Goal: Navigation & Orientation: Find specific page/section

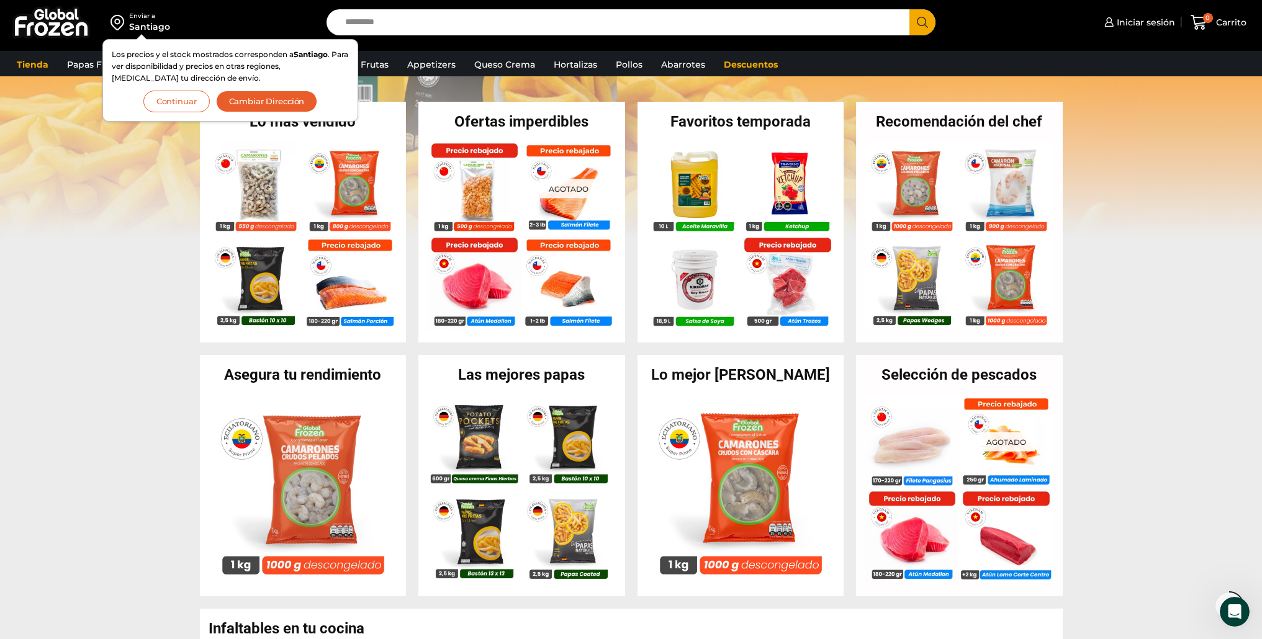
scroll to position [240, 0]
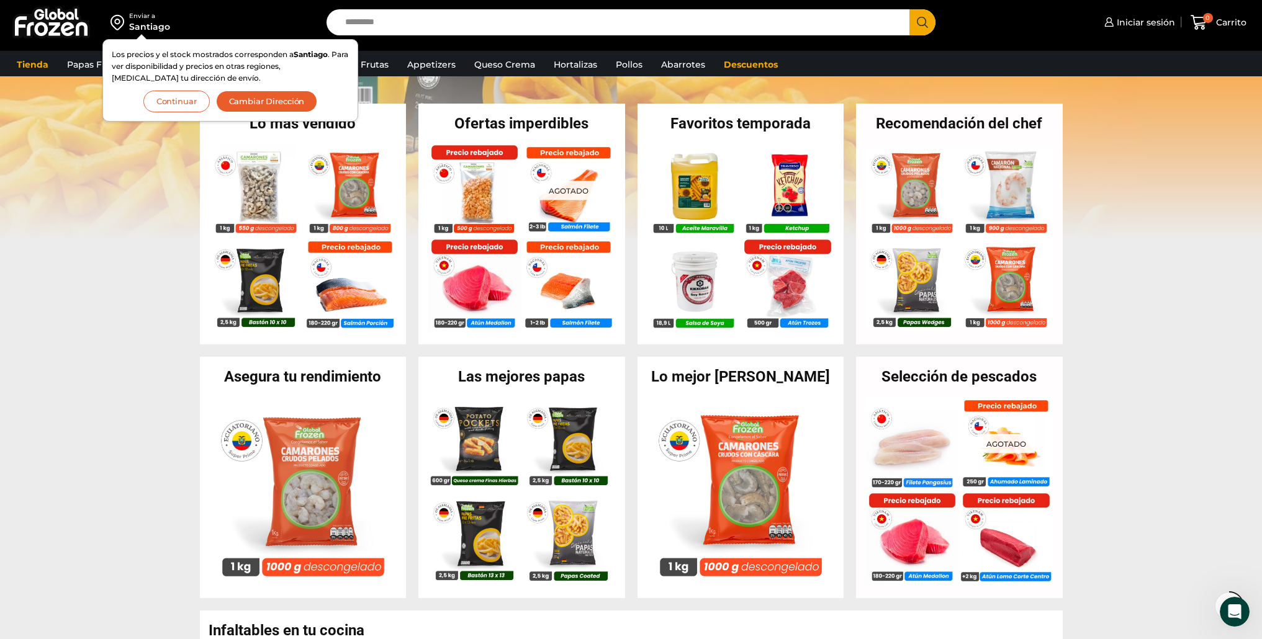
click at [171, 107] on button "Continuar" at bounding box center [176, 102] width 66 height 22
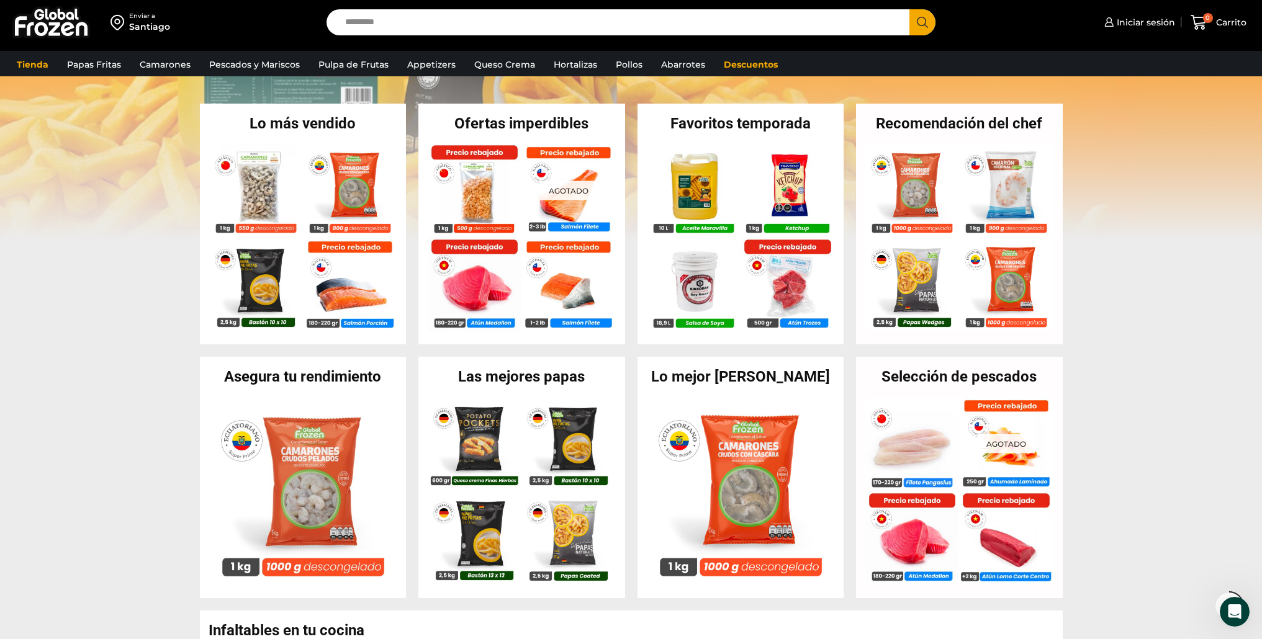
click at [146, 264] on section "Lo más vendido En stock Camarón 36/40 Crudo Pelado sin Vena – Bronze – Caja 10 …" at bounding box center [631, 224] width 1262 height 241
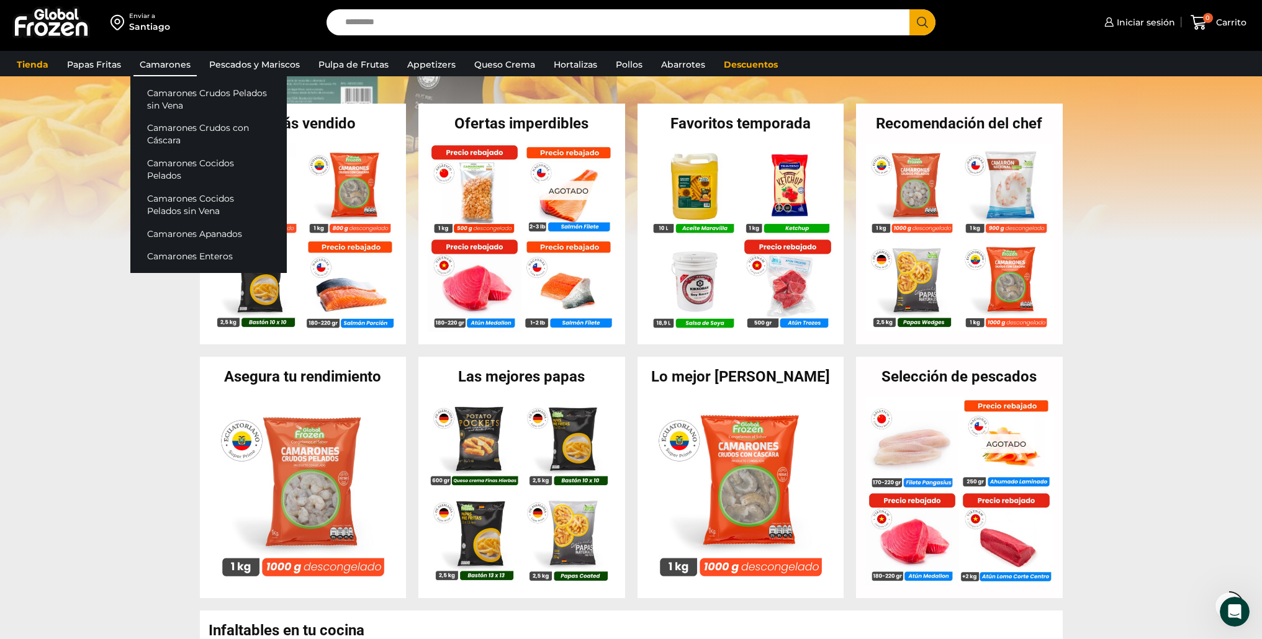
scroll to position [240, 0]
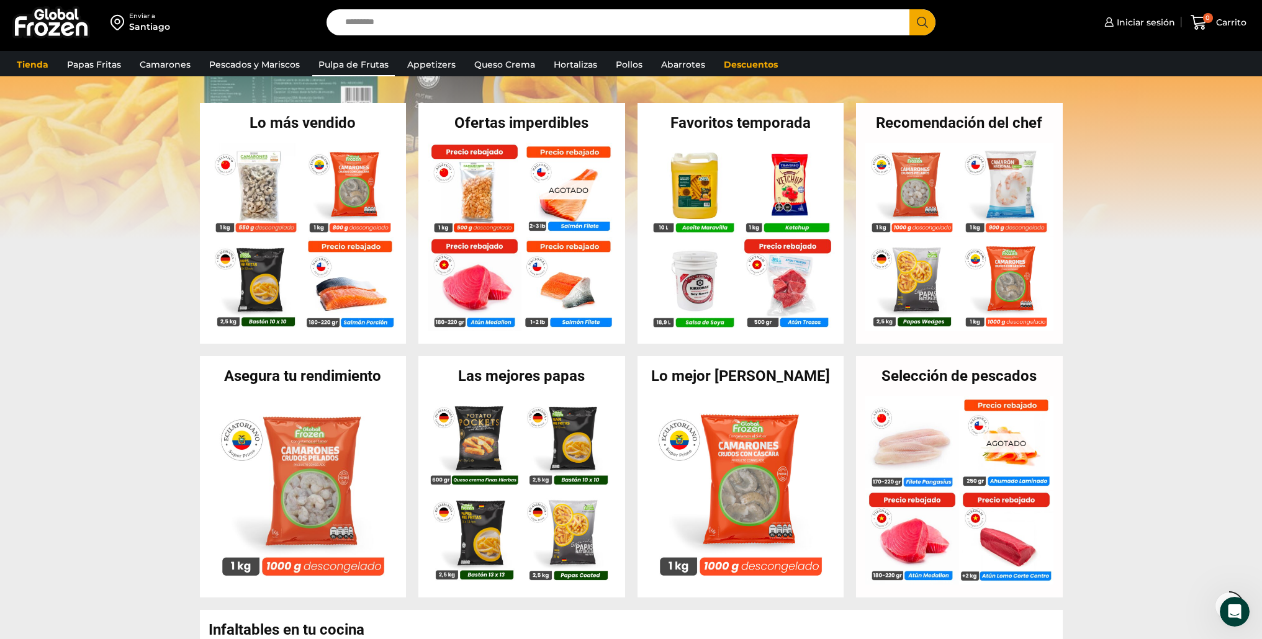
click at [345, 65] on link "Pulpa de Frutas" at bounding box center [353, 65] width 83 height 24
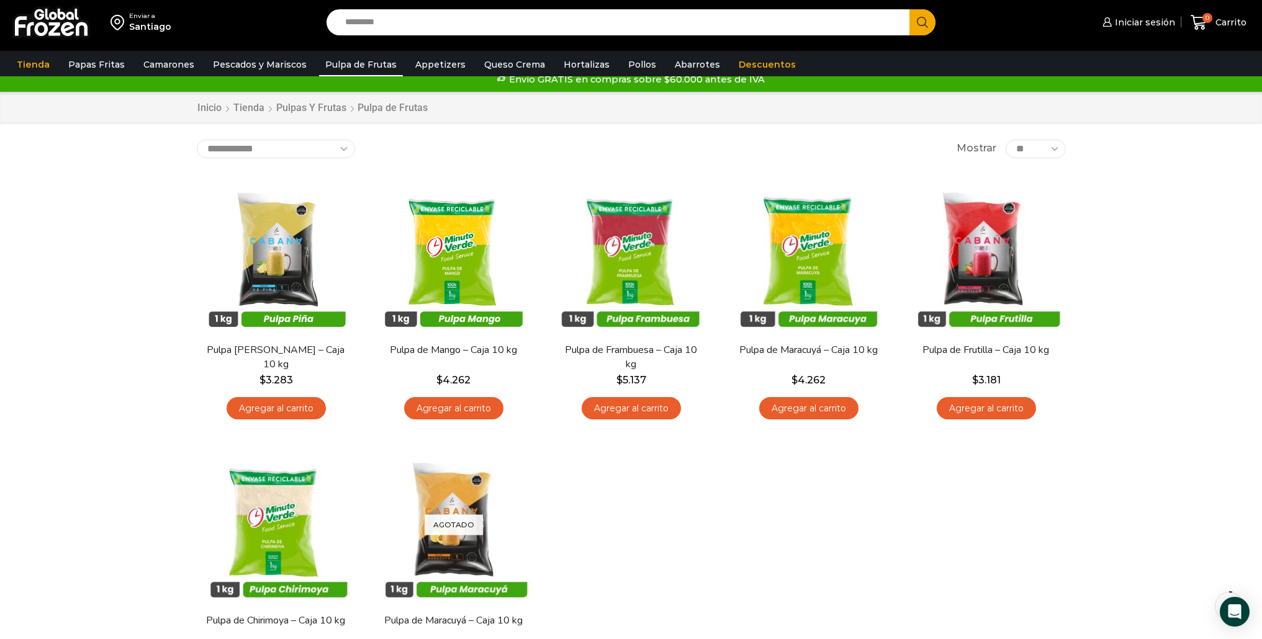
scroll to position [10, 0]
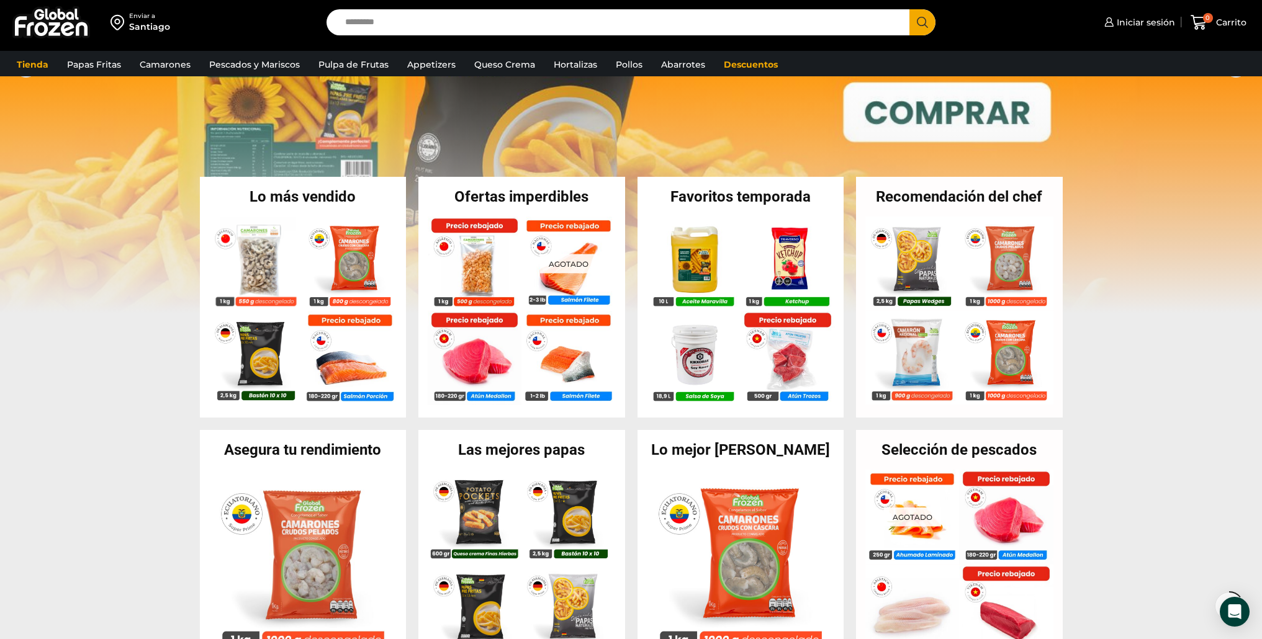
scroll to position [167, 0]
click at [1143, 381] on section "Lo más vendido En stock Camarón 36/40 Crudo Pelado sin Vena – Bronze – Caja 10 …" at bounding box center [631, 296] width 1262 height 241
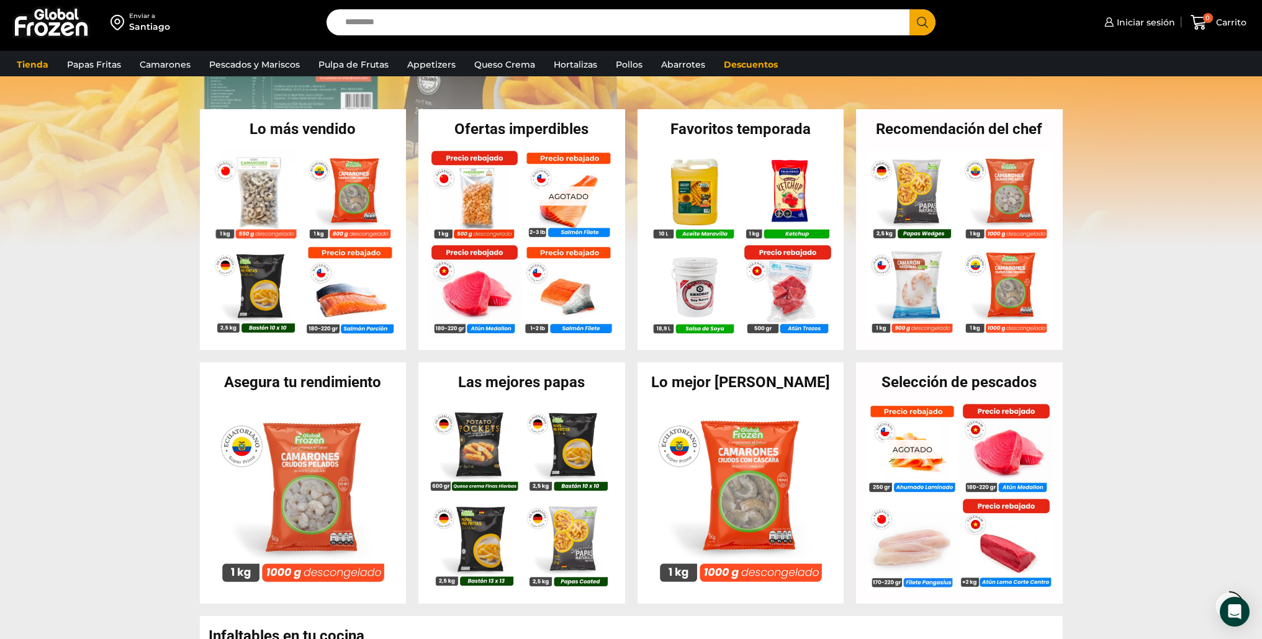
scroll to position [241, 0]
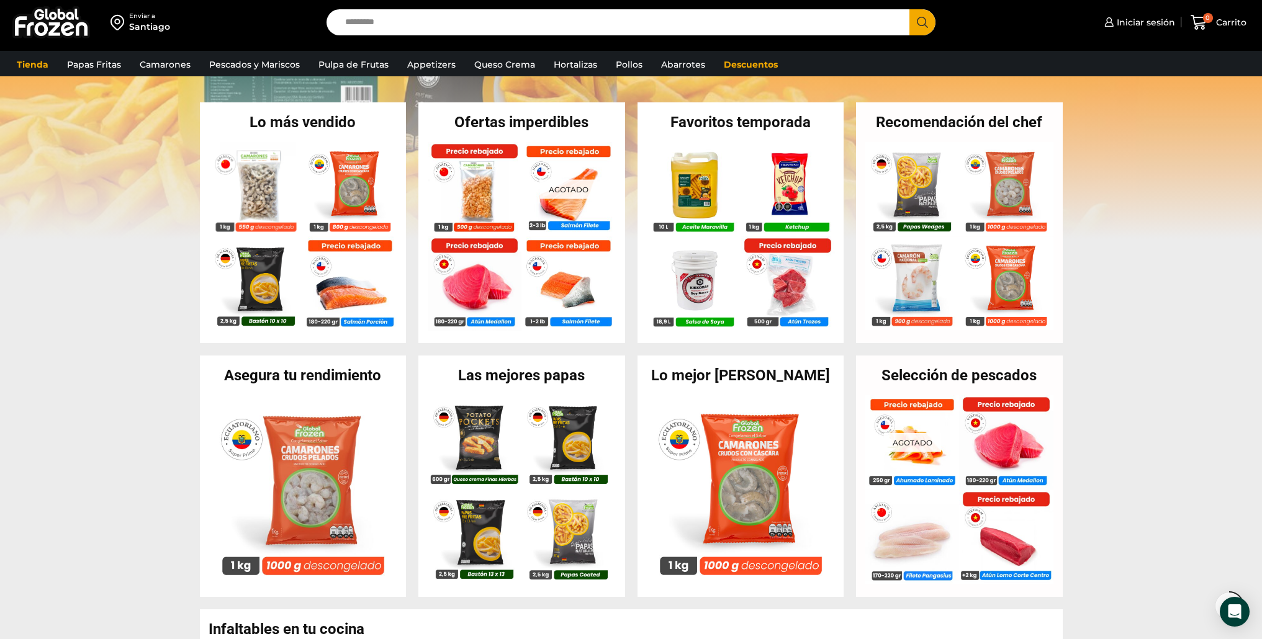
click at [89, 327] on section "Lo más vendido En stock Camarón 36/40 Crudo Pelado sin Vena – Bronze – Caja 10 …" at bounding box center [631, 222] width 1262 height 241
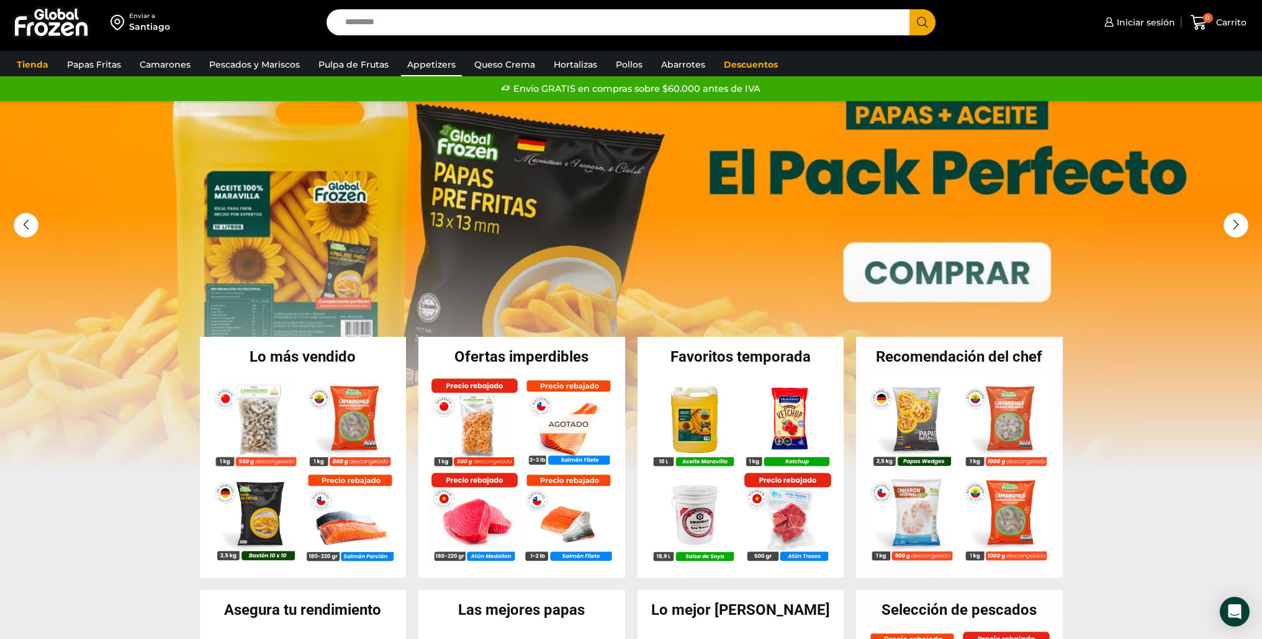
click at [444, 66] on link "Appetizers" at bounding box center [431, 65] width 61 height 24
